Goal: Transaction & Acquisition: Subscribe to service/newsletter

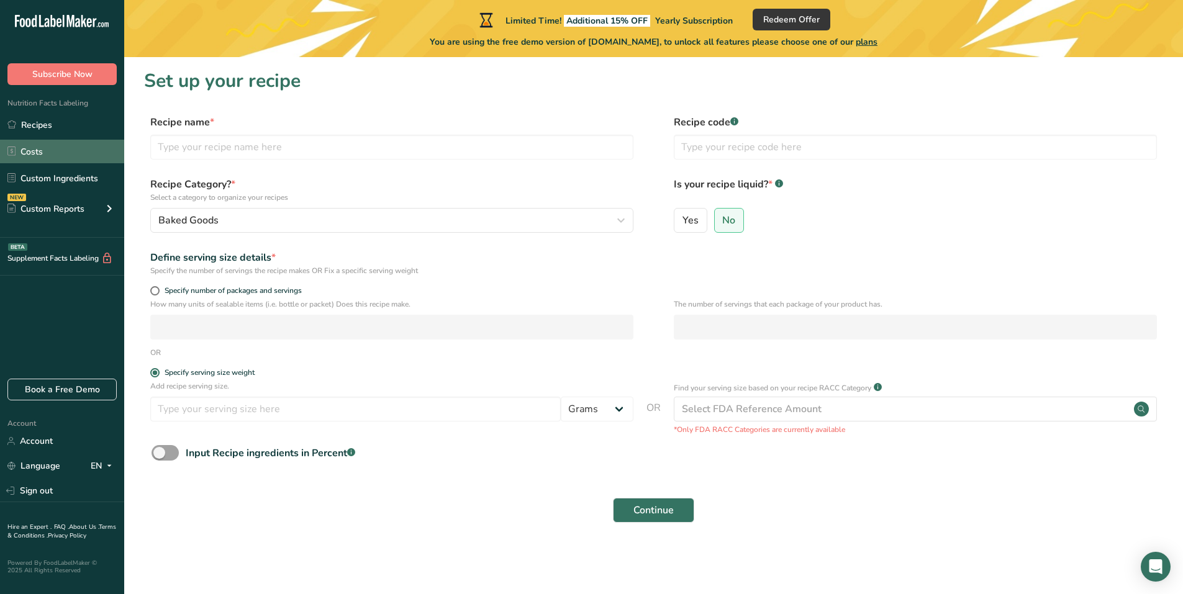
click at [28, 158] on link "Costs" at bounding box center [62, 152] width 124 height 24
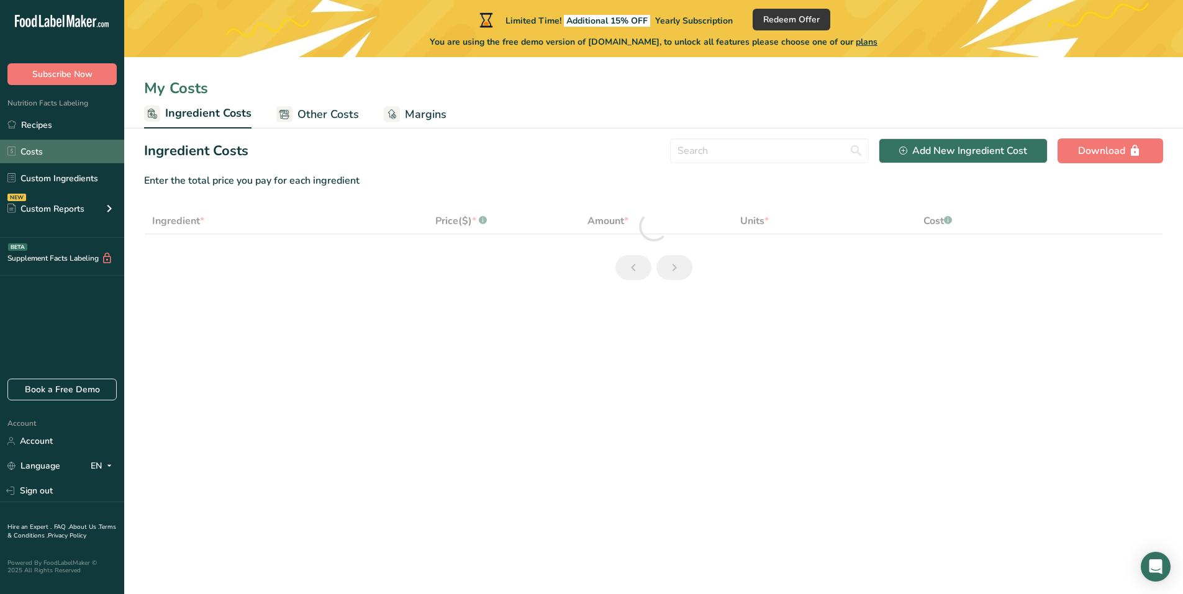
select select "1"
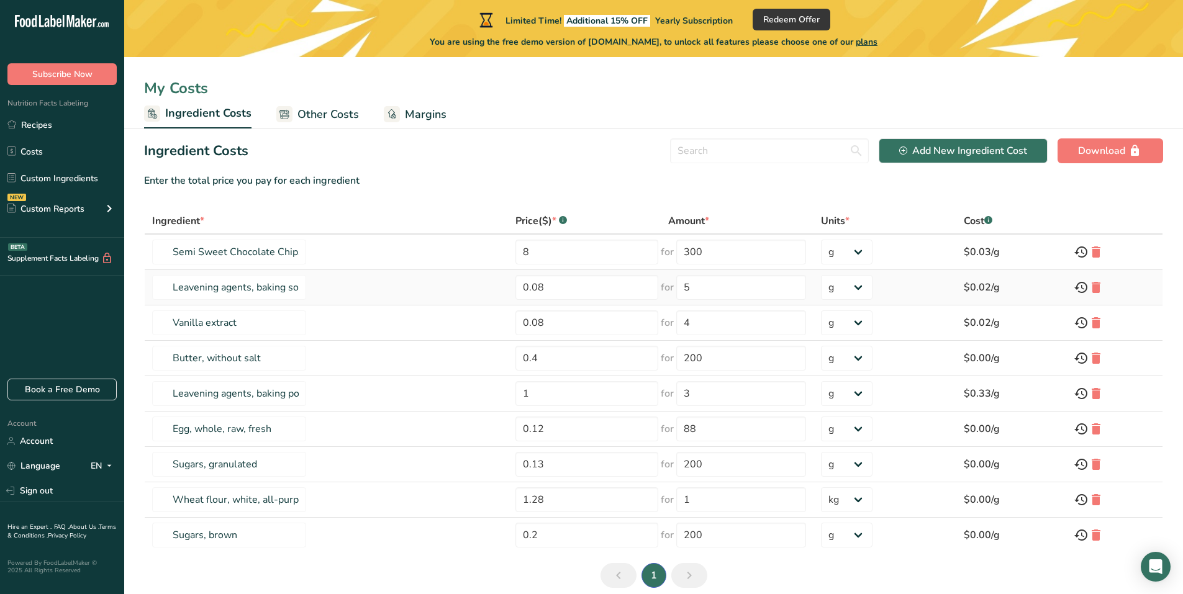
scroll to position [53, 0]
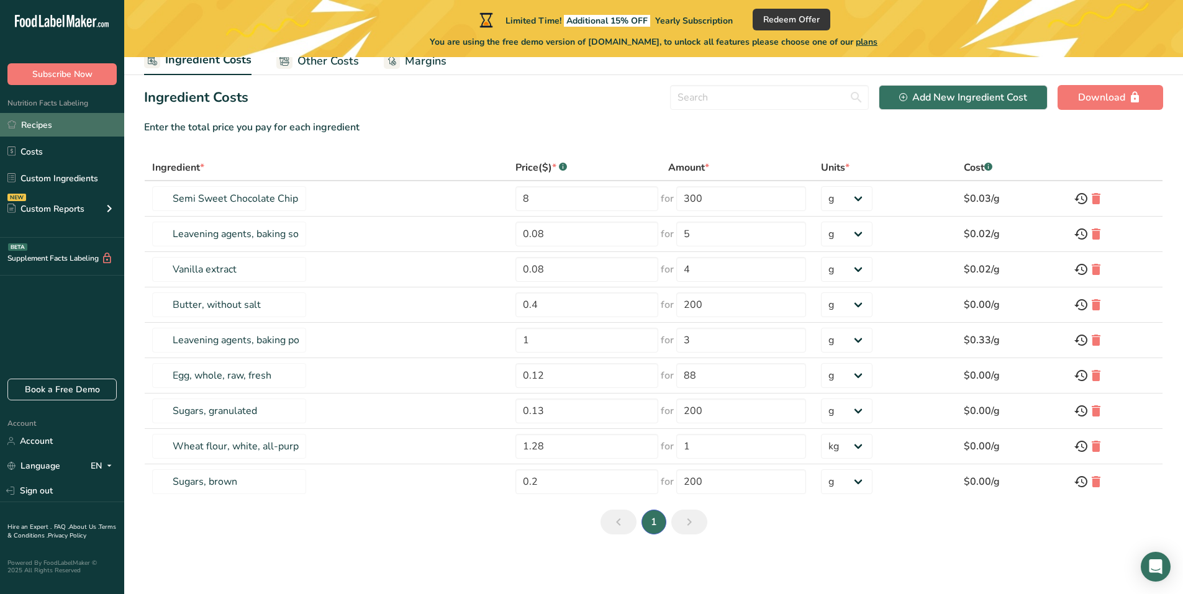
click at [20, 122] on link "Recipes" at bounding box center [62, 125] width 124 height 24
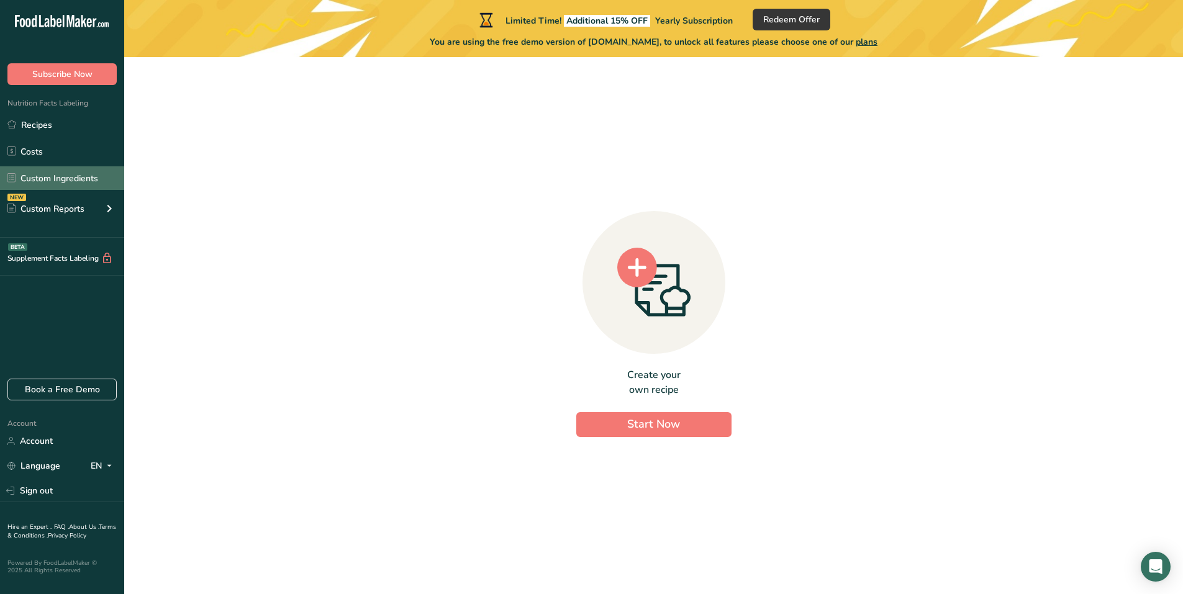
click at [34, 178] on link "Custom Ingredients" at bounding box center [62, 178] width 124 height 24
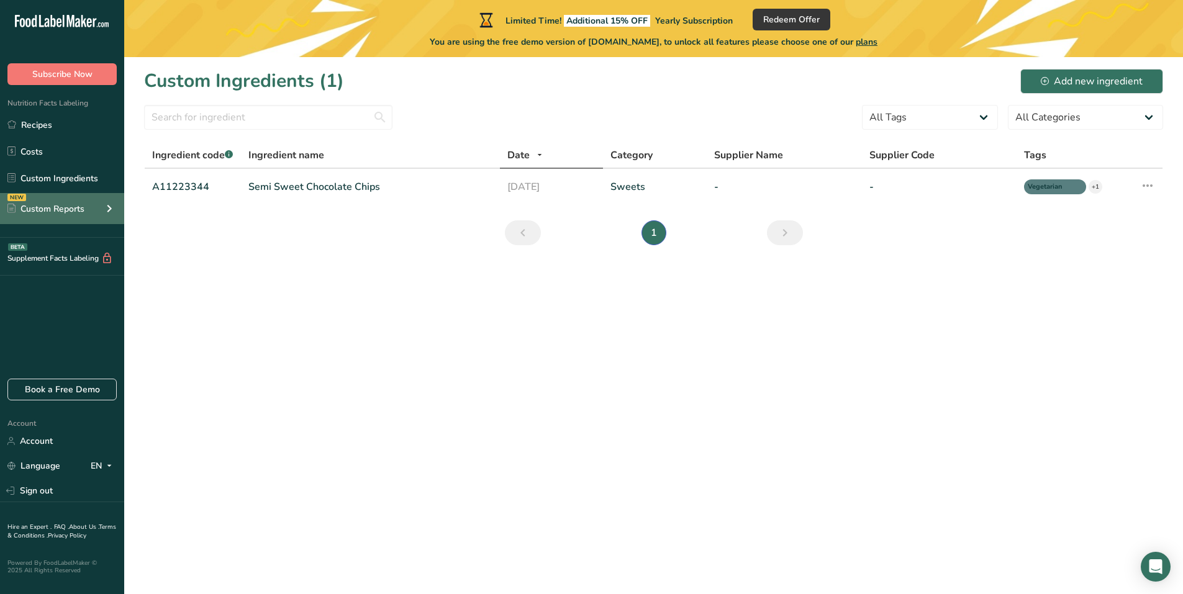
click at [10, 204] on icon at bounding box center [11, 208] width 8 height 9
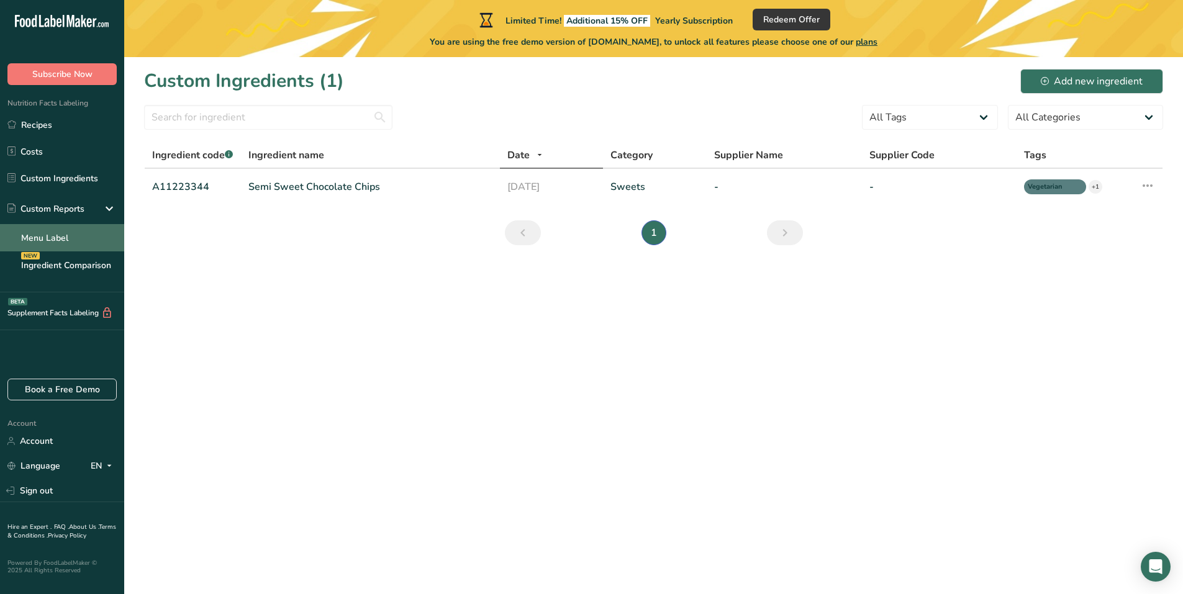
click at [70, 237] on link "Menu Label" at bounding box center [62, 237] width 124 height 27
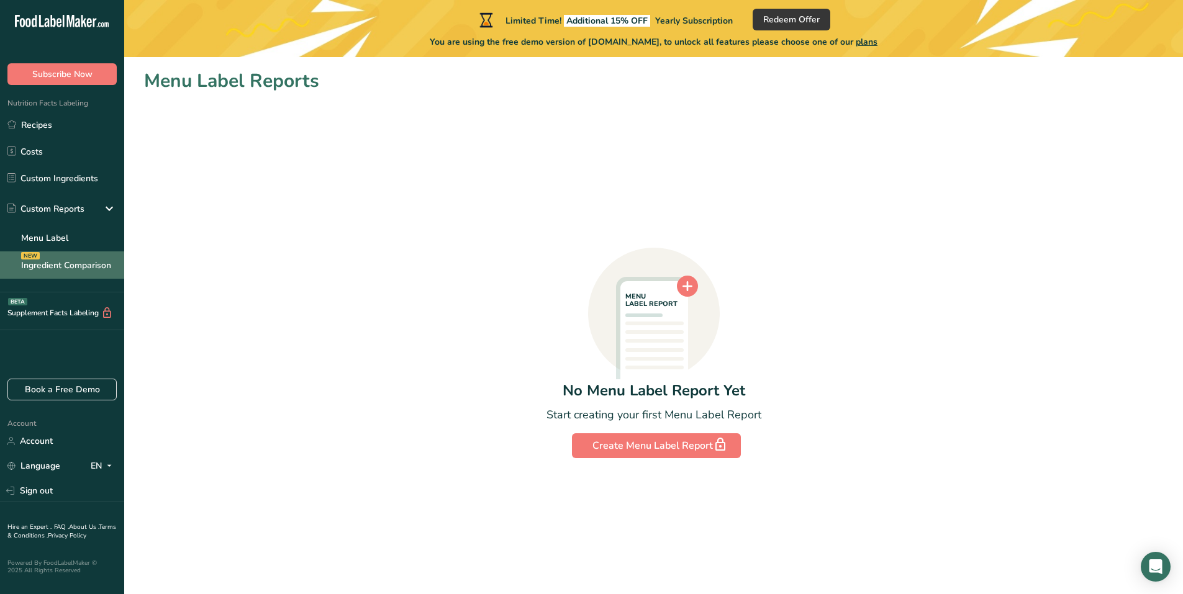
click at [42, 270] on link "Ingredient Comparison NEW" at bounding box center [62, 265] width 124 height 27
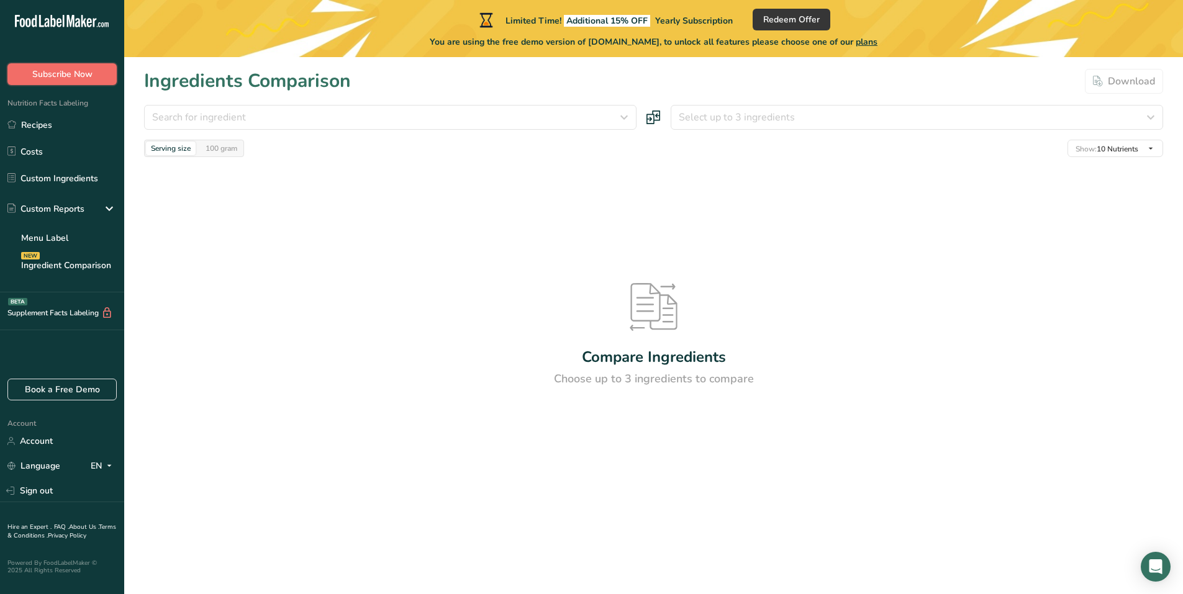
click at [52, 65] on button "Subscribe Now" at bounding box center [61, 74] width 109 height 22
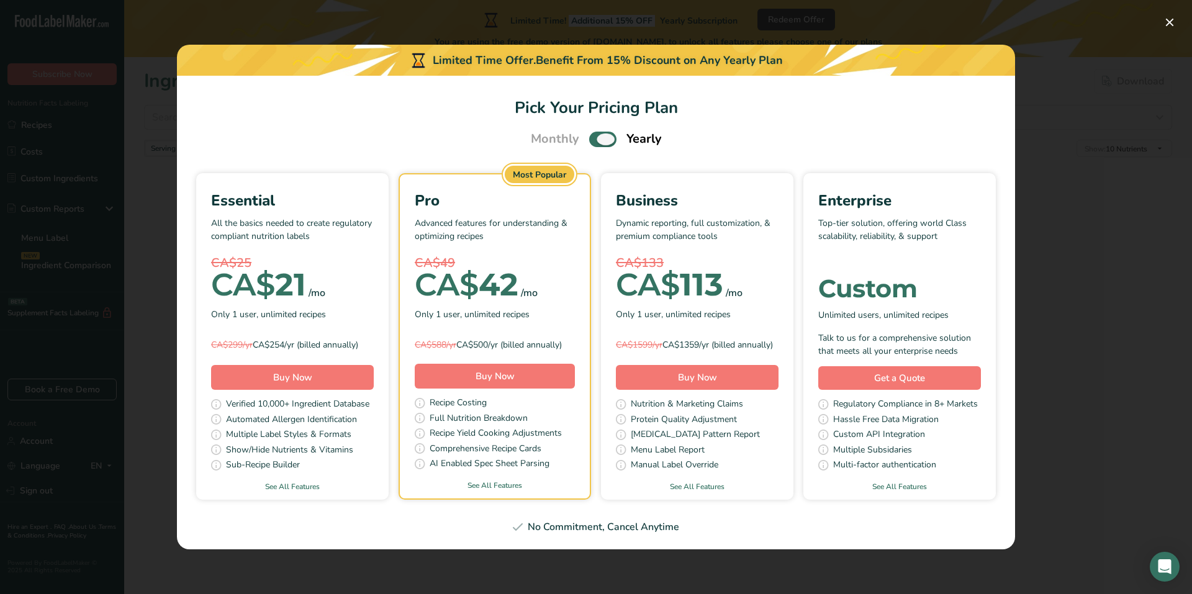
click at [611, 136] on span "Pick Your Pricing Plan Modal" at bounding box center [602, 140] width 27 height 16
click at [597, 136] on input "Pick Your Pricing Plan Modal" at bounding box center [593, 139] width 8 height 8
checkbox input "false"
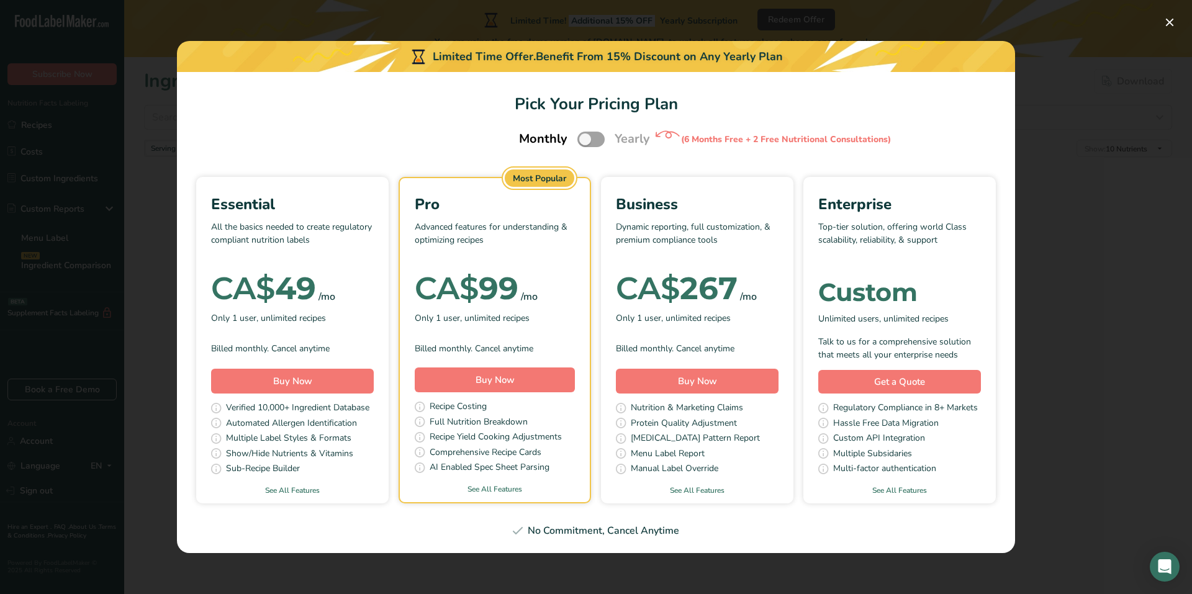
drag, startPoint x: 227, startPoint y: 406, endPoint x: 357, endPoint y: 463, distance: 142.4
click at [357, 463] on div "Essential All the basics needed to create regulatory compliant nutrition labels…" at bounding box center [292, 327] width 193 height 299
click at [279, 488] on link "See All Features" at bounding box center [292, 490] width 193 height 11
click at [1176, 24] on button "Pick Your Pricing Plan Modal" at bounding box center [1170, 22] width 20 height 20
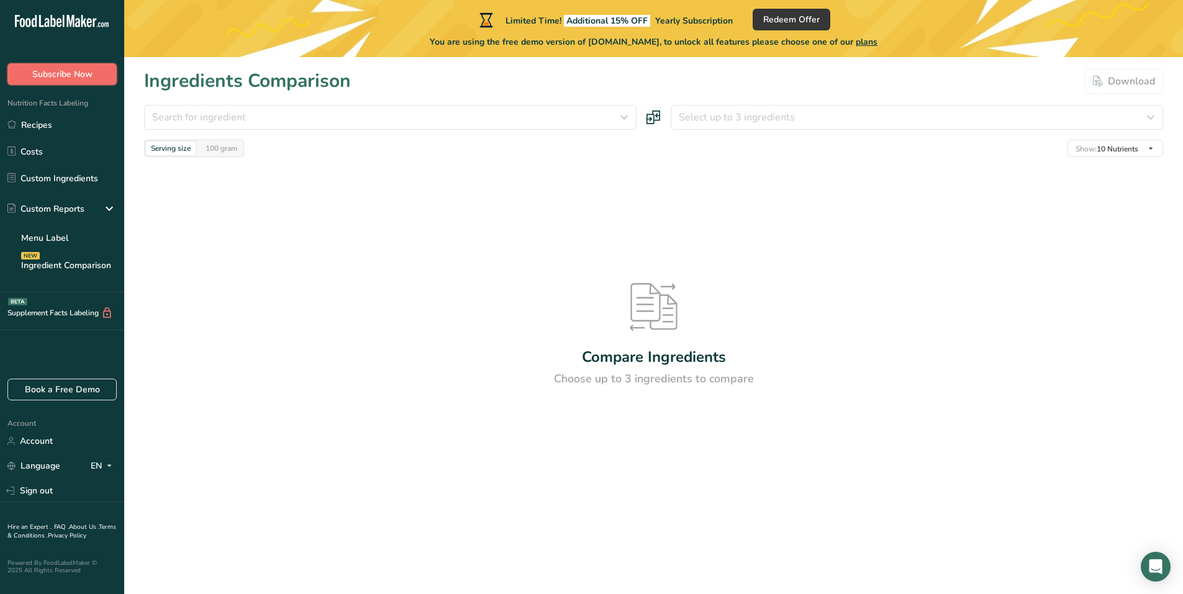
click at [46, 68] on span "Subscribe Now" at bounding box center [62, 74] width 60 height 13
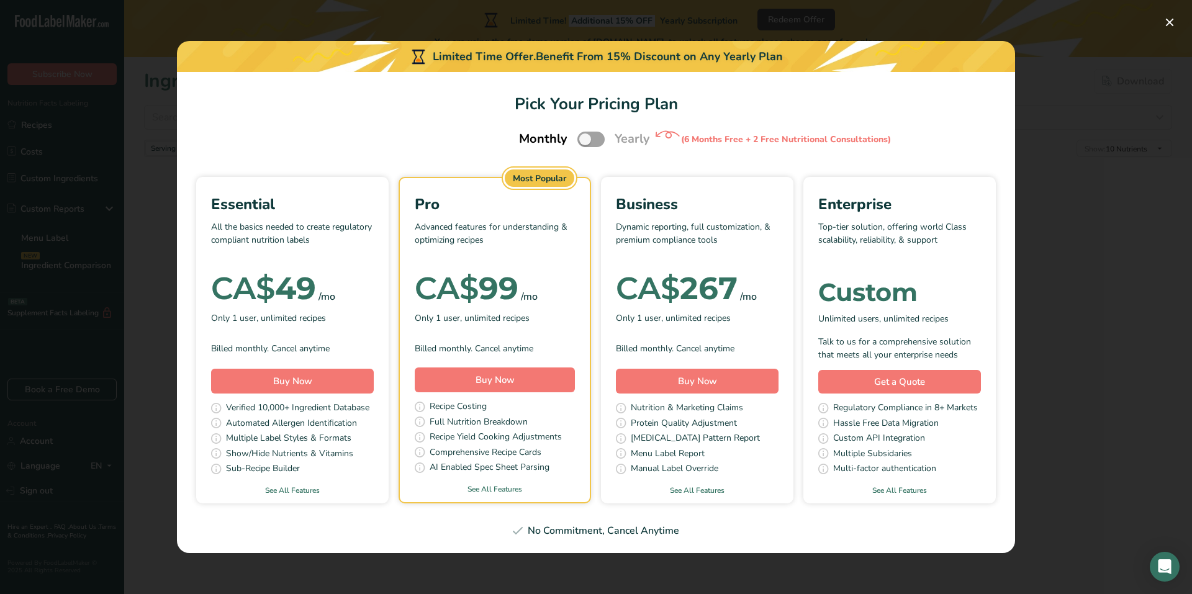
click at [331, 273] on div "Pick Your Pricing Plan Modal" at bounding box center [292, 267] width 163 height 19
